Goal: Transaction & Acquisition: Purchase product/service

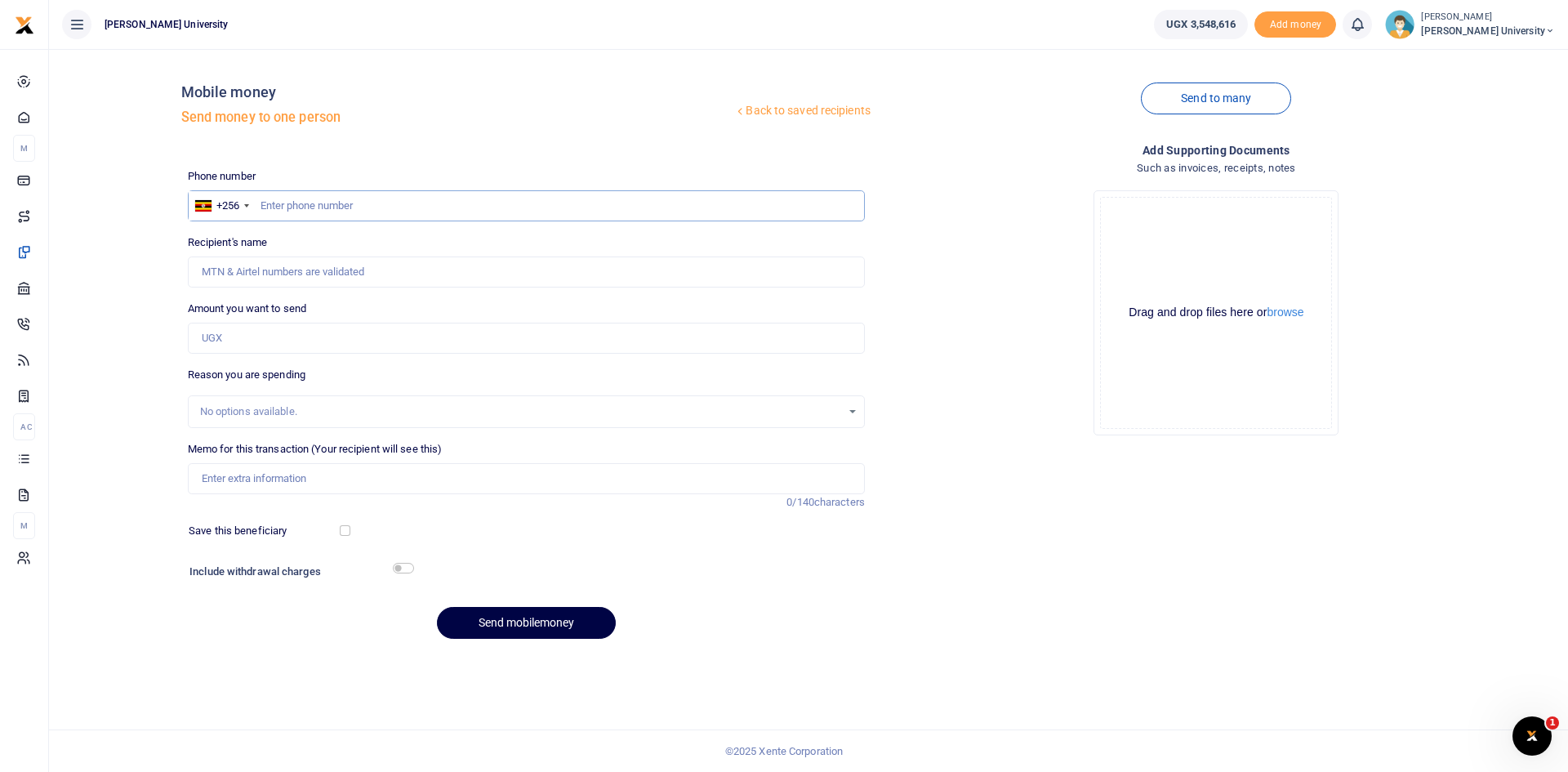
click at [268, 208] on input "text" at bounding box center [527, 205] width 677 height 31
type input "0778093657"
type input "Aziz Katabazi"
type input "0778093657"
click at [218, 344] on input "Amount you want to send" at bounding box center [527, 338] width 677 height 31
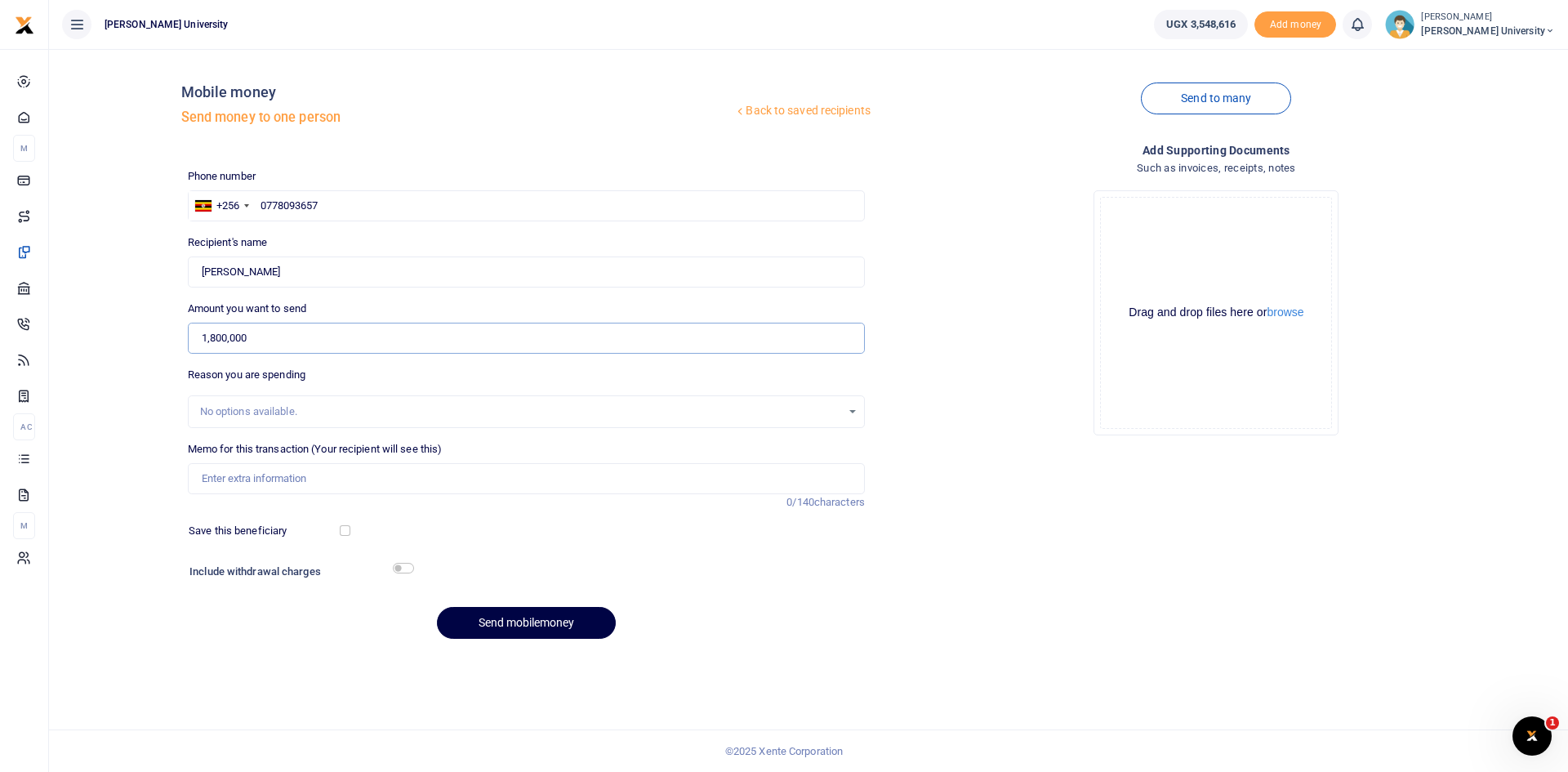
type input "1,800,000"
click at [250, 477] on input "Memo for this transaction (Your recipient will see this)" at bounding box center [527, 478] width 677 height 31
type input "C"
type input "f"
type input "Facilitation for Transport, Students feeding and staff feeding for the Inter Un…"
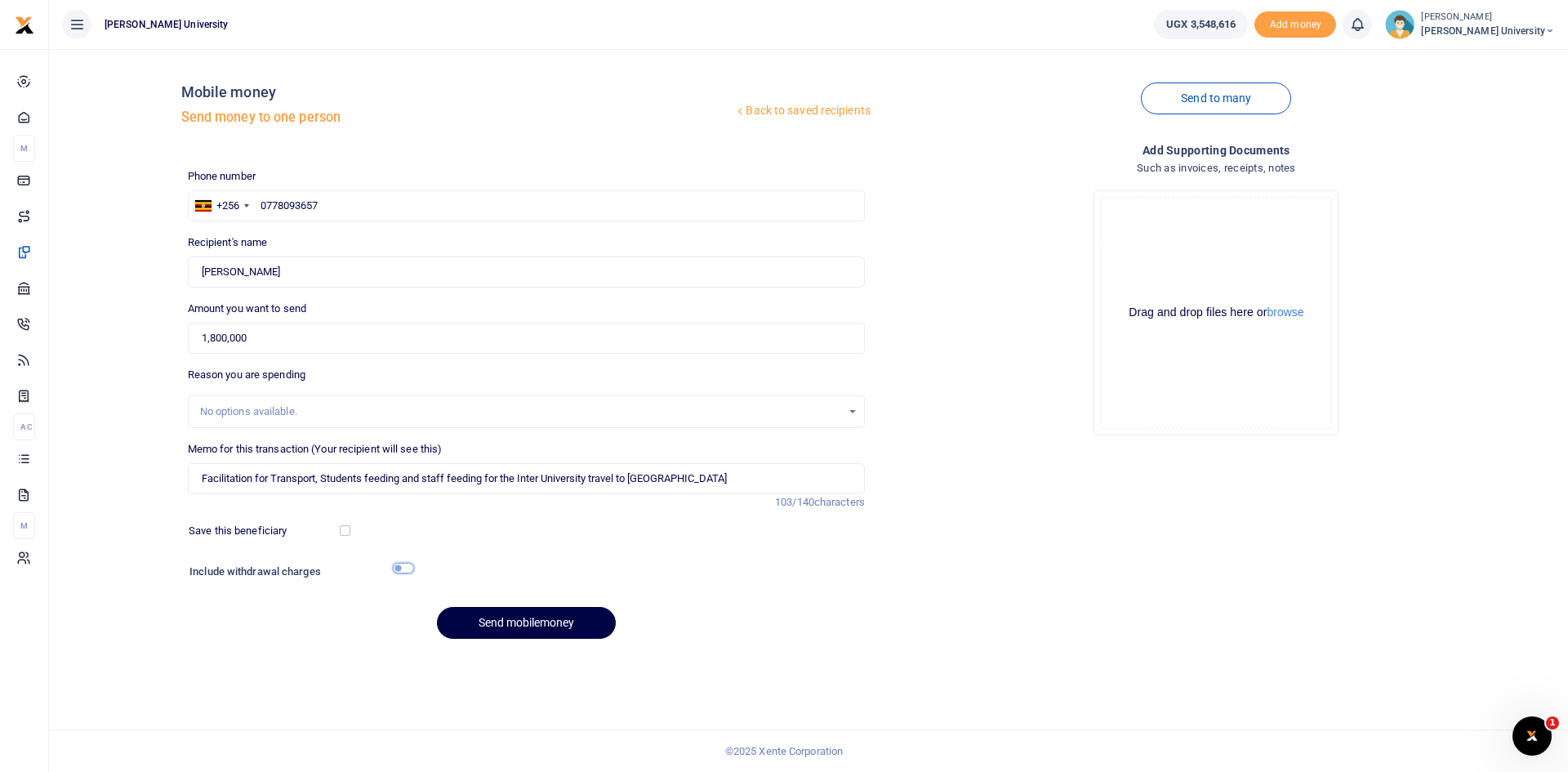
click at [409, 568] on input "checkbox" at bounding box center [403, 567] width 21 height 11
checkbox input "true"
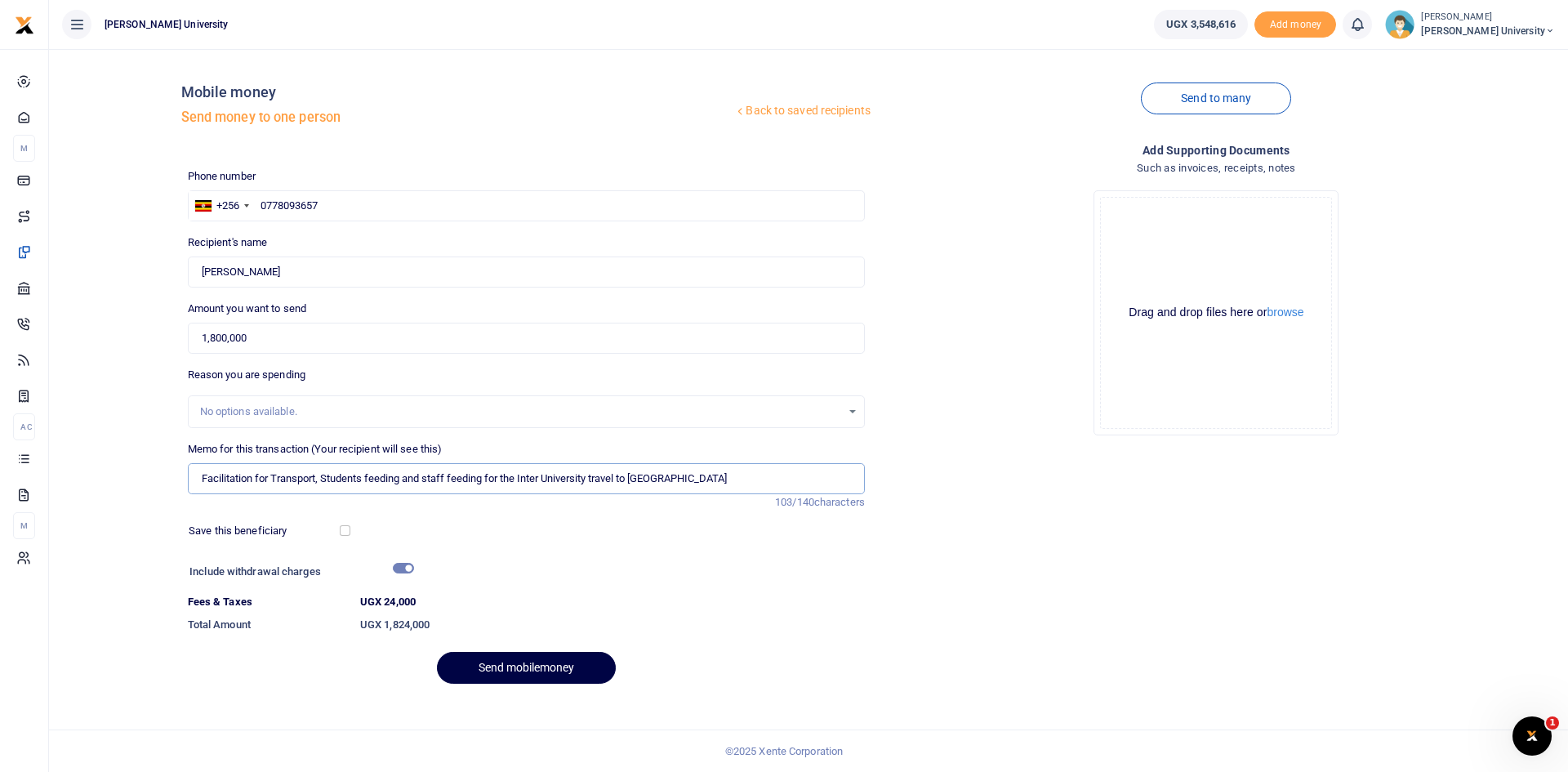
click at [678, 483] on input "Facilitation for Transport, Students feeding and staff feeding for the Inter Un…" at bounding box center [527, 478] width 677 height 31
click at [546, 670] on button "Send mobilemoney" at bounding box center [526, 667] width 179 height 32
click at [322, 476] on input "Facilitation for Transport, Students feeding and staff feeding for the Inter Un…" at bounding box center [527, 478] width 677 height 31
type input "Facilitation for Transport Students feeding and staff feeding for the Inter Uni…"
click at [548, 669] on button "Send mobilemoney" at bounding box center [526, 667] width 179 height 32
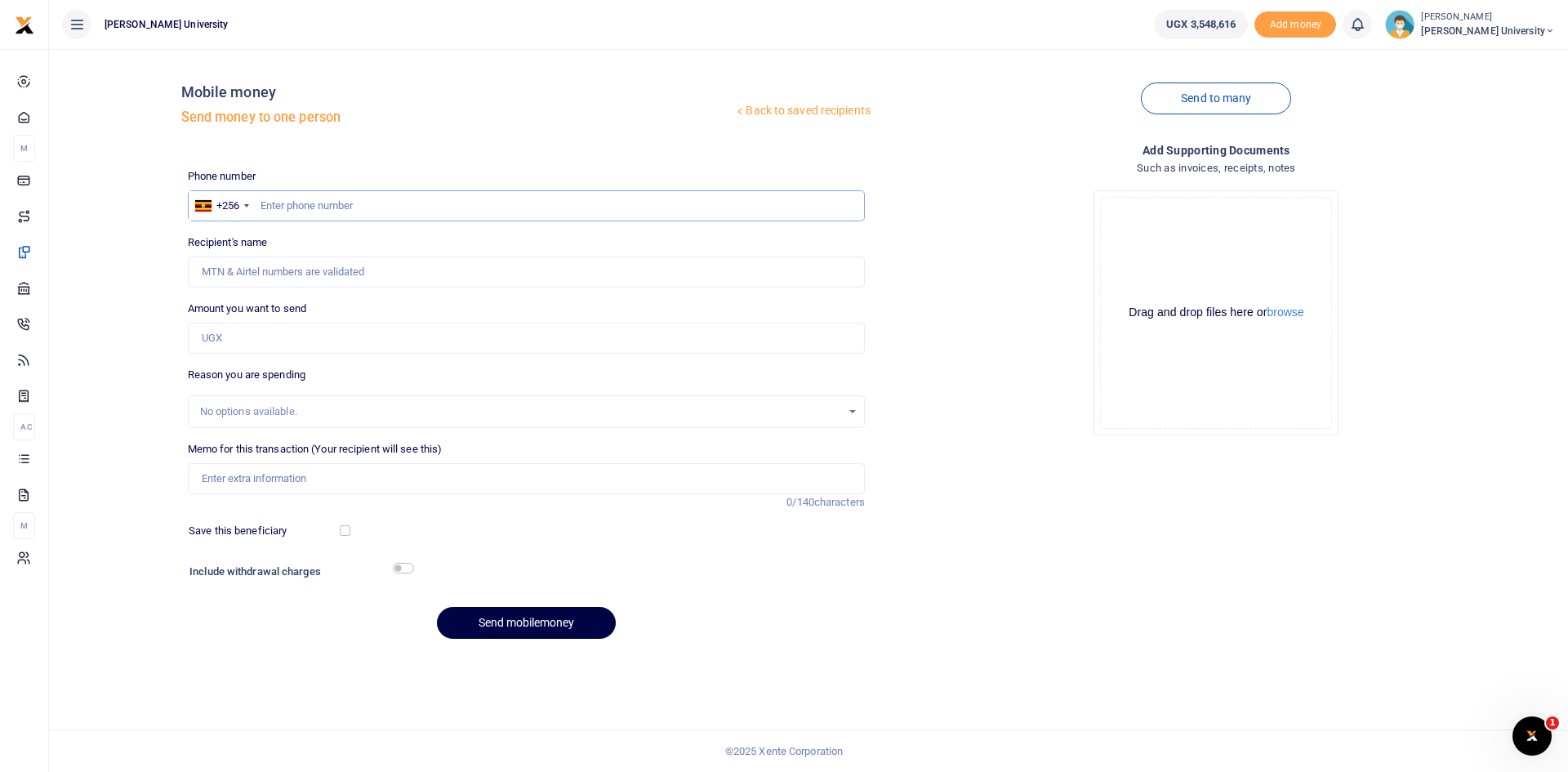
click at [288, 212] on input "text" at bounding box center [527, 205] width 677 height 31
type input "0705142011"
type input "Fredrick Zikusoka"
type input "0705142011"
click at [208, 340] on input "Amount you want to send" at bounding box center [527, 338] width 677 height 31
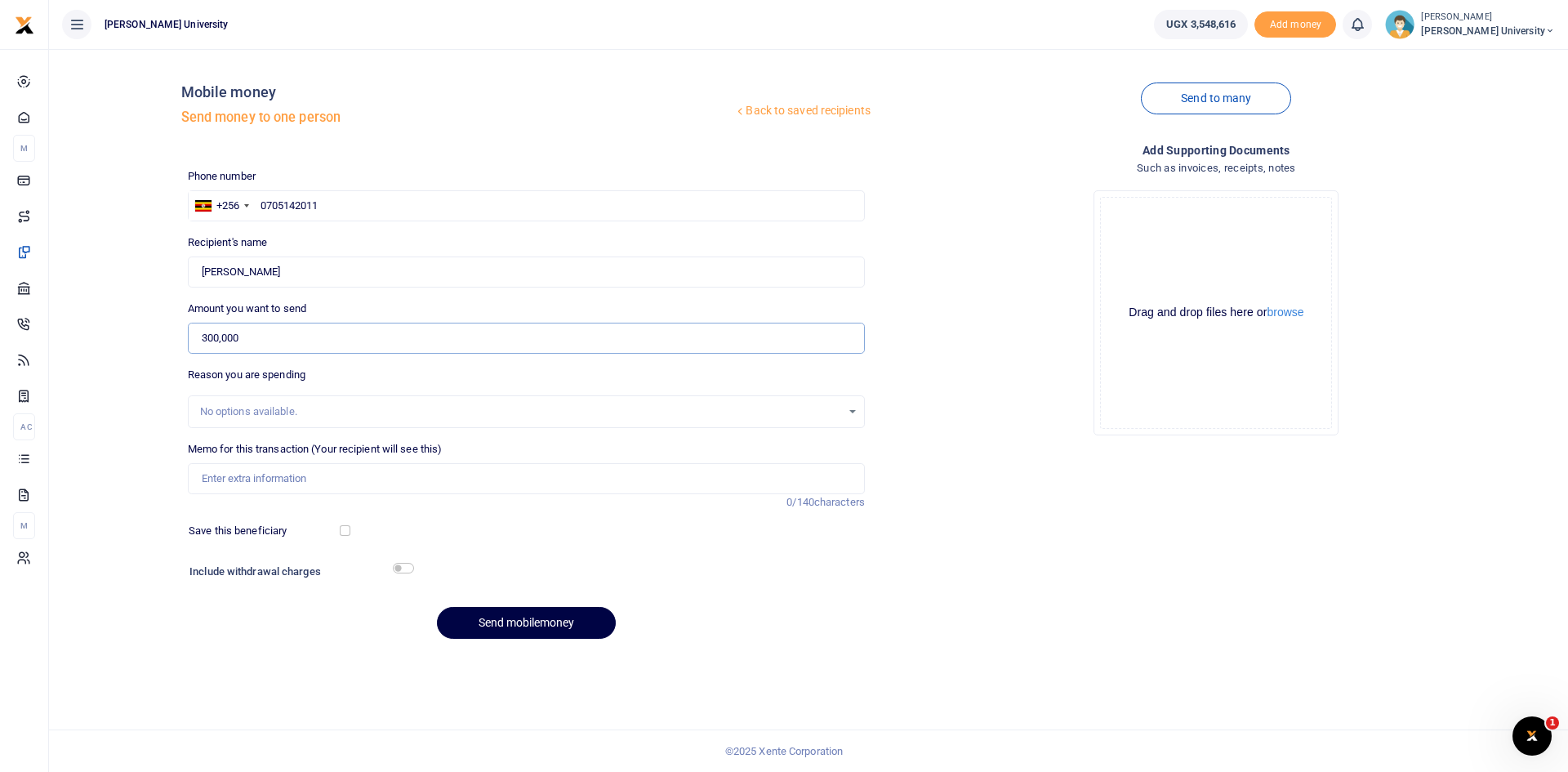
type input "300,000"
click at [229, 484] on input "Memo for this transaction (Your recipient will see this)" at bounding box center [527, 478] width 677 height 31
type input "Facilitation for the coordination of King Ceasor University DCM students at Mas…"
click at [508, 621] on button "Send mobilemoney" at bounding box center [526, 623] width 179 height 32
